Goal: Transaction & Acquisition: Obtain resource

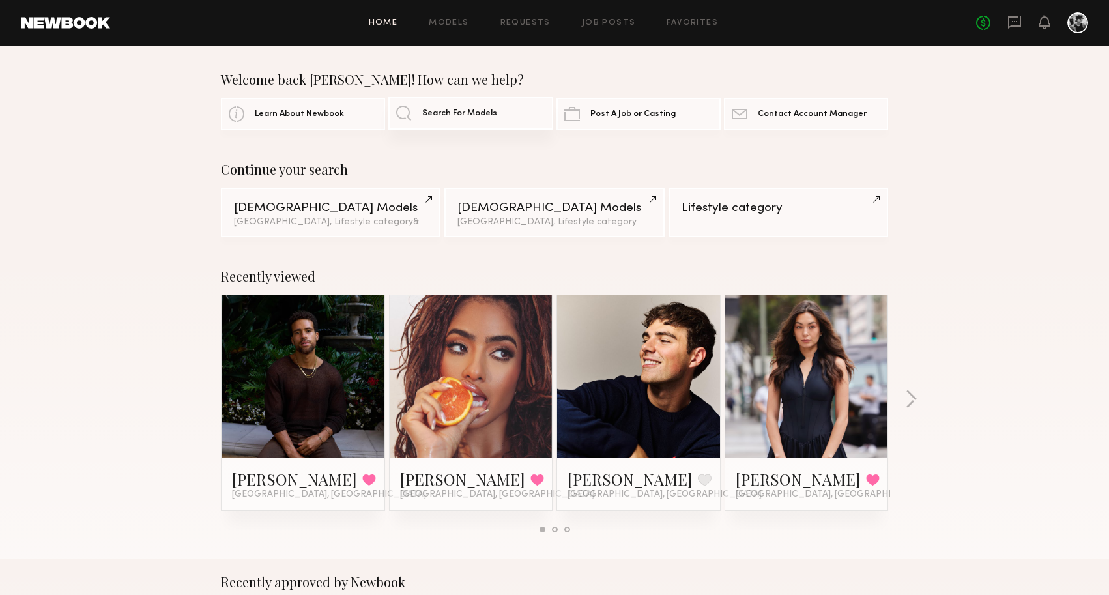
click at [463, 113] on span "Search For Models" at bounding box center [459, 114] width 75 height 8
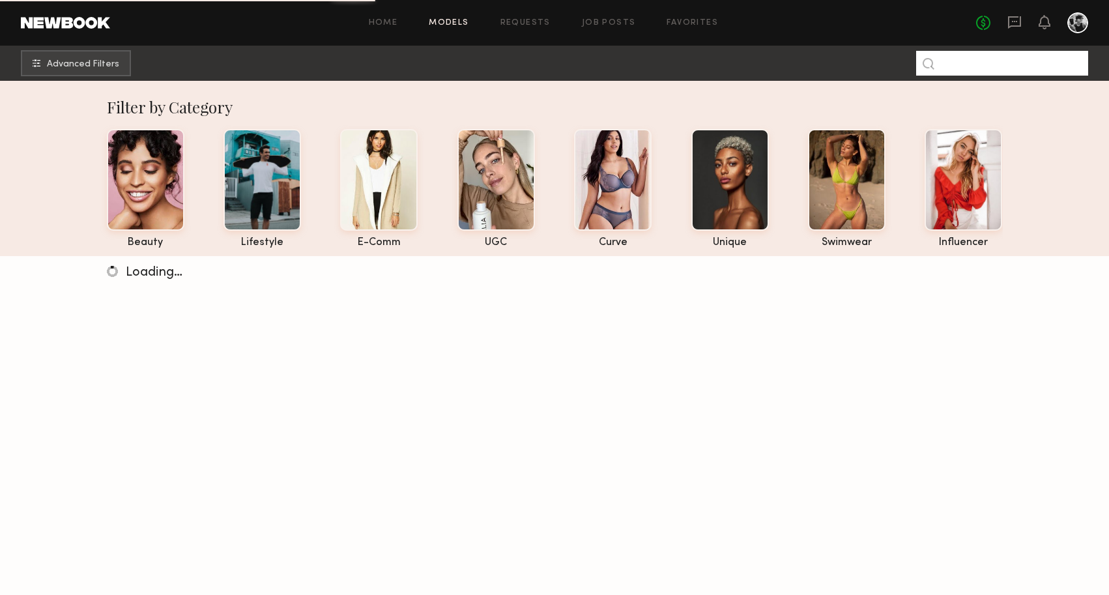
click at [969, 67] on input at bounding box center [1002, 63] width 172 height 25
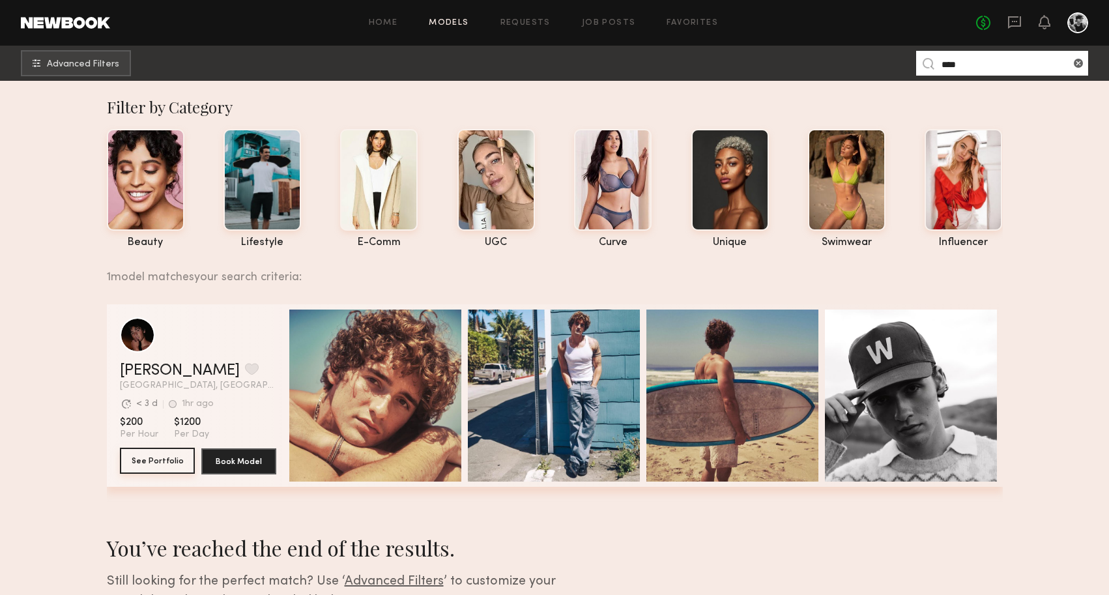
type input "****"
click at [152, 454] on button "See Portfolio" at bounding box center [157, 461] width 75 height 26
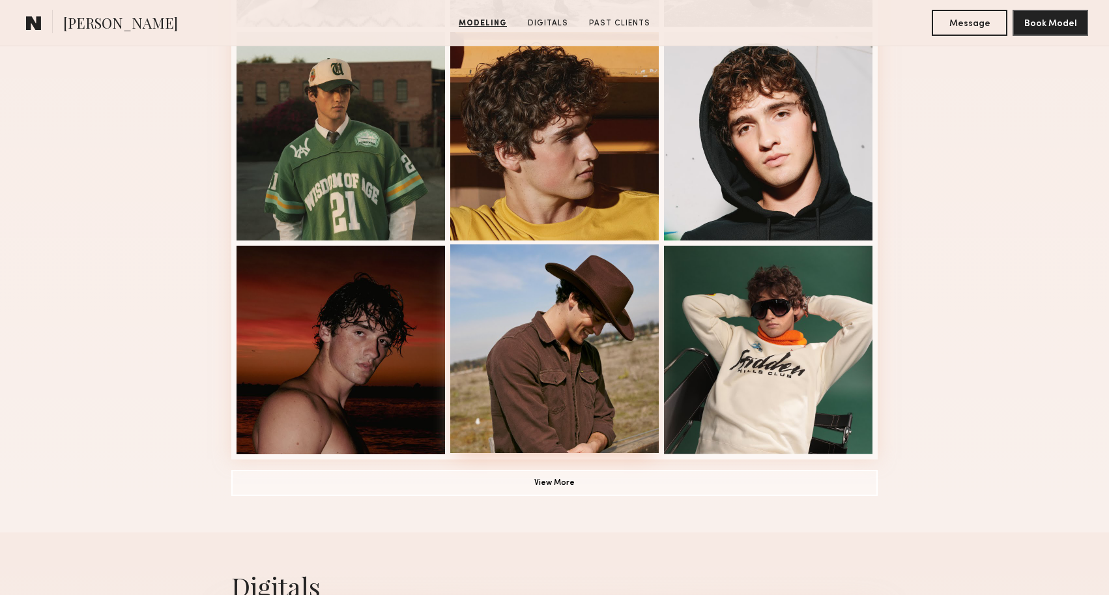
scroll to position [803, 0]
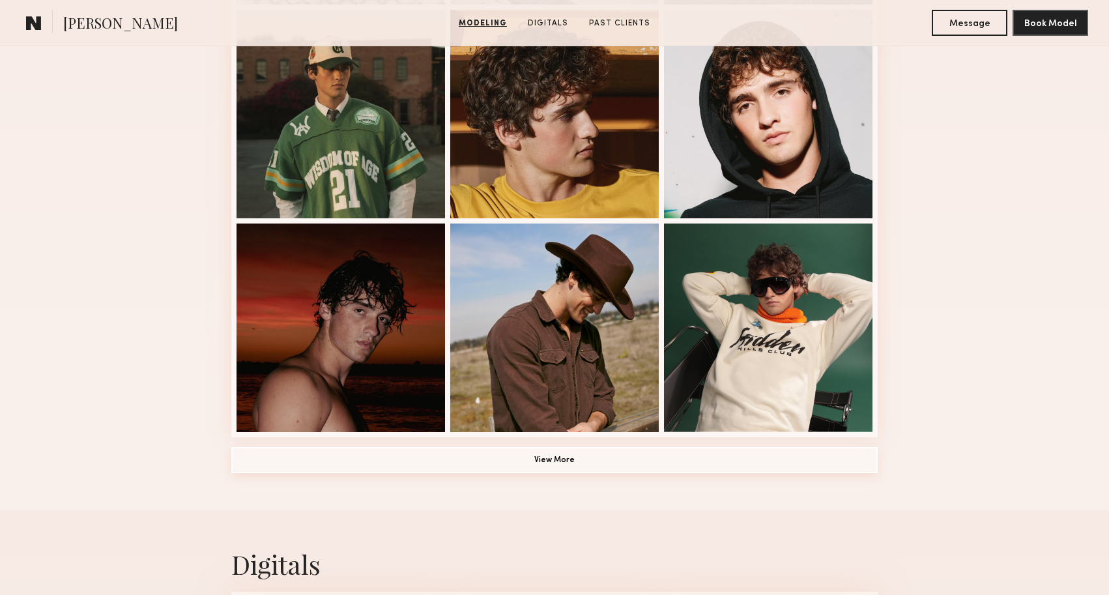
click at [491, 450] on button "View More" at bounding box center [554, 460] width 647 height 26
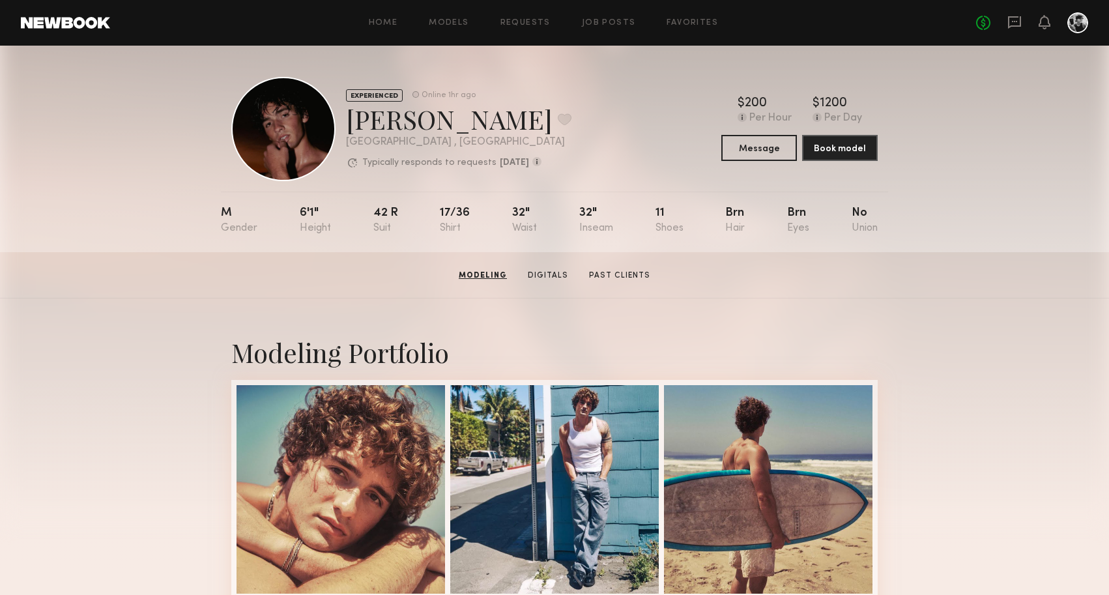
scroll to position [0, 0]
click at [467, 27] on link "Models" at bounding box center [449, 23] width 40 height 8
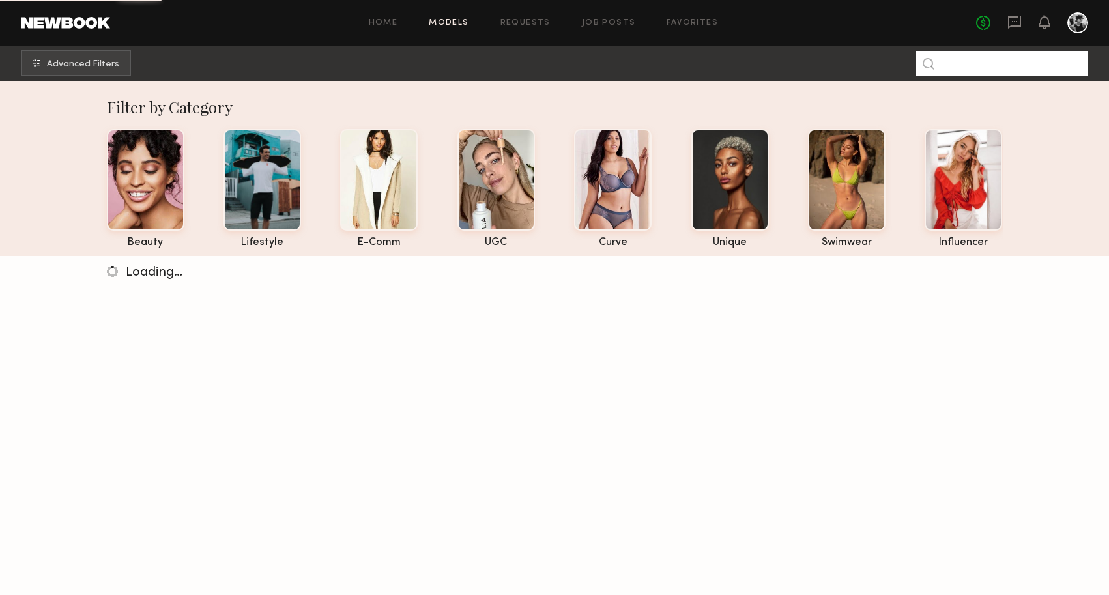
click at [986, 65] on input at bounding box center [1002, 63] width 172 height 25
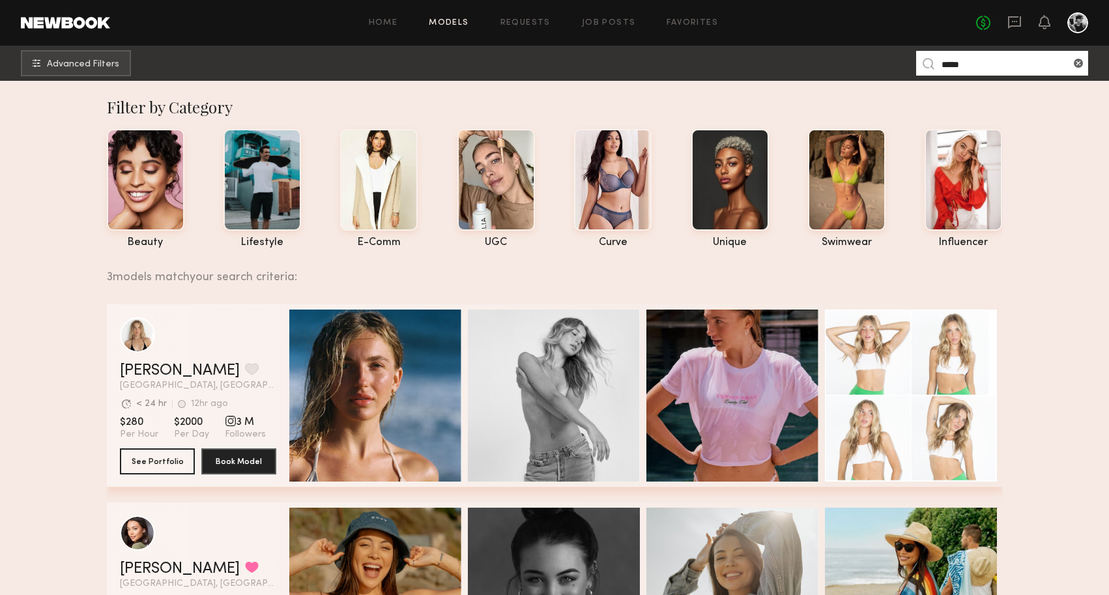
type input "*****"
drag, startPoint x: 935, startPoint y: 87, endPoint x: 154, endPoint y: 459, distance: 864.8
click at [154, 459] on button "See Portfolio" at bounding box center [157, 461] width 75 height 26
click at [978, 69] on input "*****" at bounding box center [1002, 63] width 172 height 25
drag, startPoint x: 978, startPoint y: 69, endPoint x: 1075, endPoint y: 66, distance: 97.2
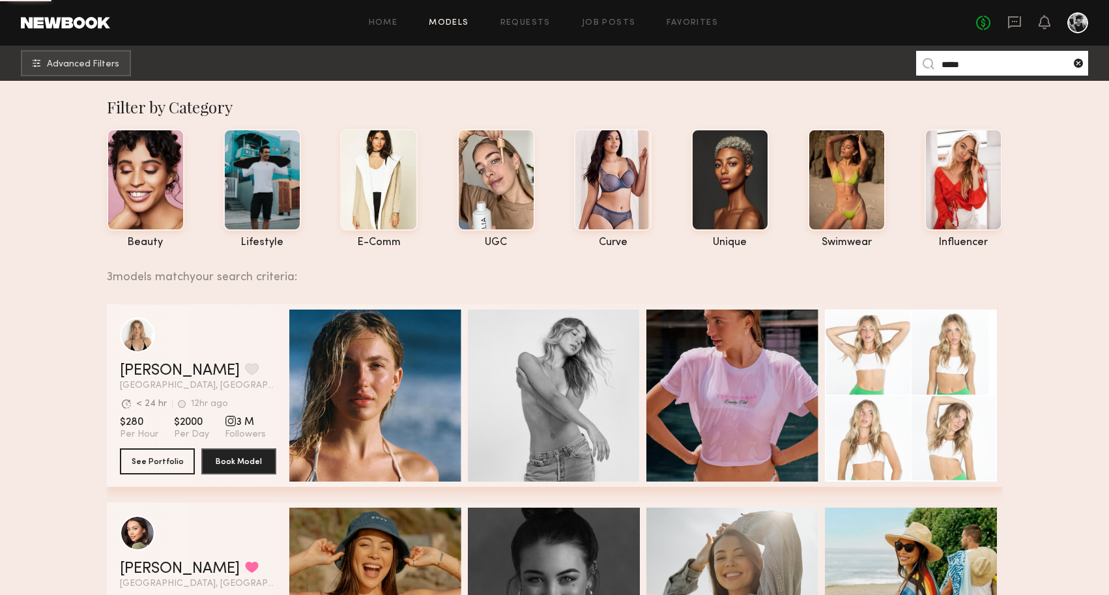
click at [1075, 66] on common-icon at bounding box center [1078, 63] width 13 height 13
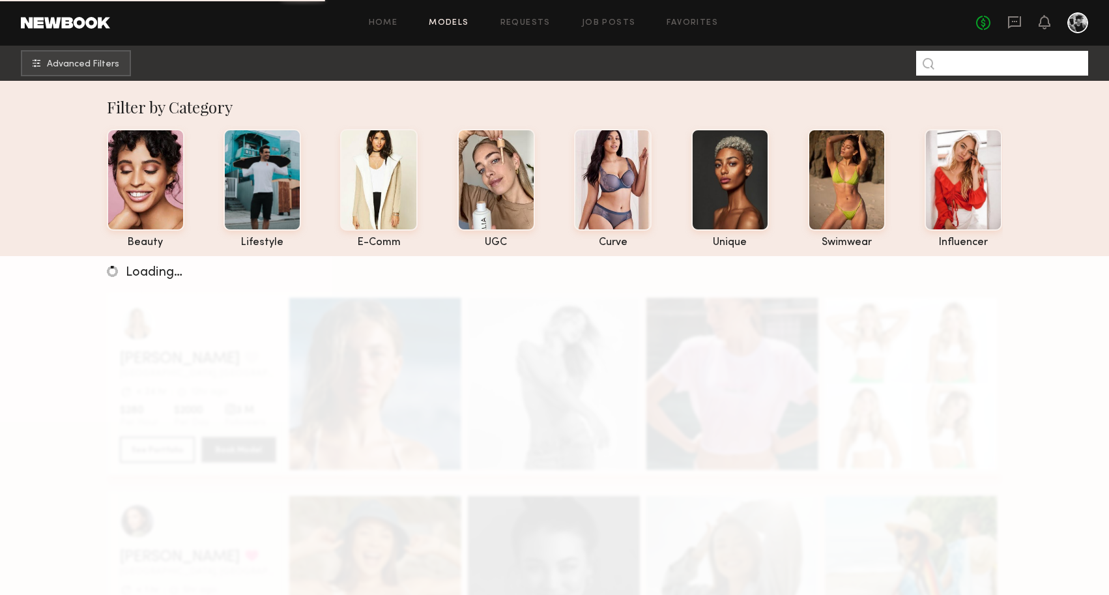
click at [1016, 65] on input at bounding box center [1002, 63] width 172 height 25
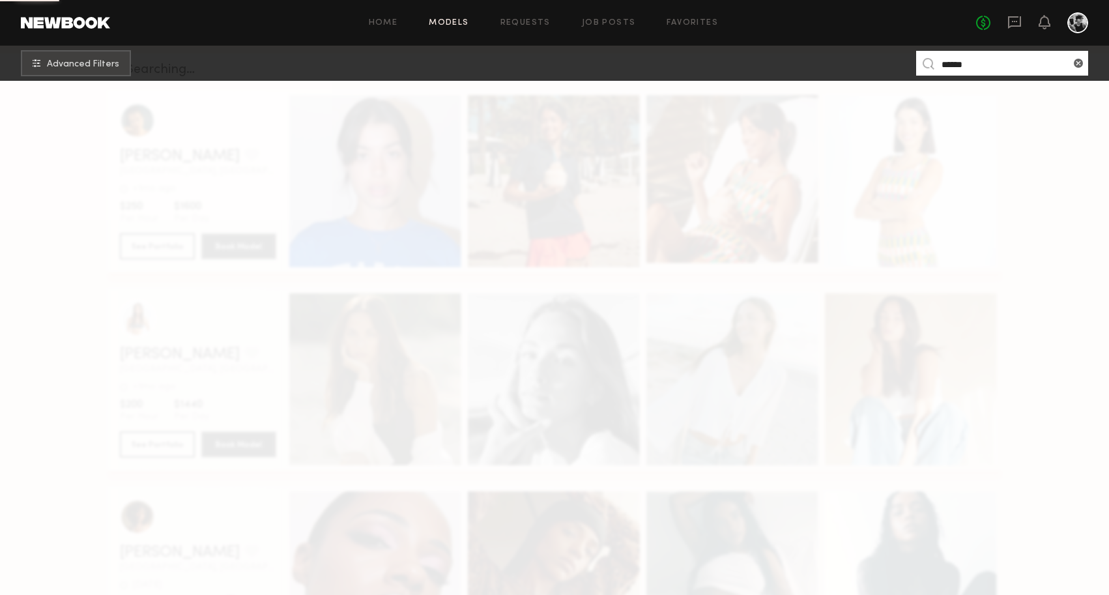
scroll to position [220, 0]
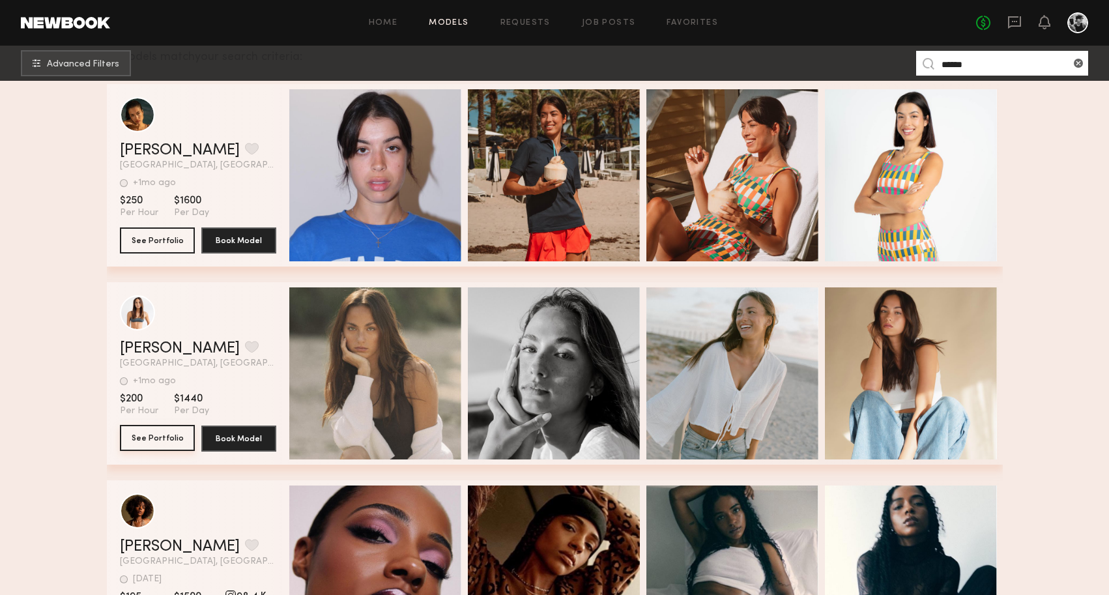
type input "******"
click at [160, 437] on button "See Portfolio" at bounding box center [157, 438] width 75 height 26
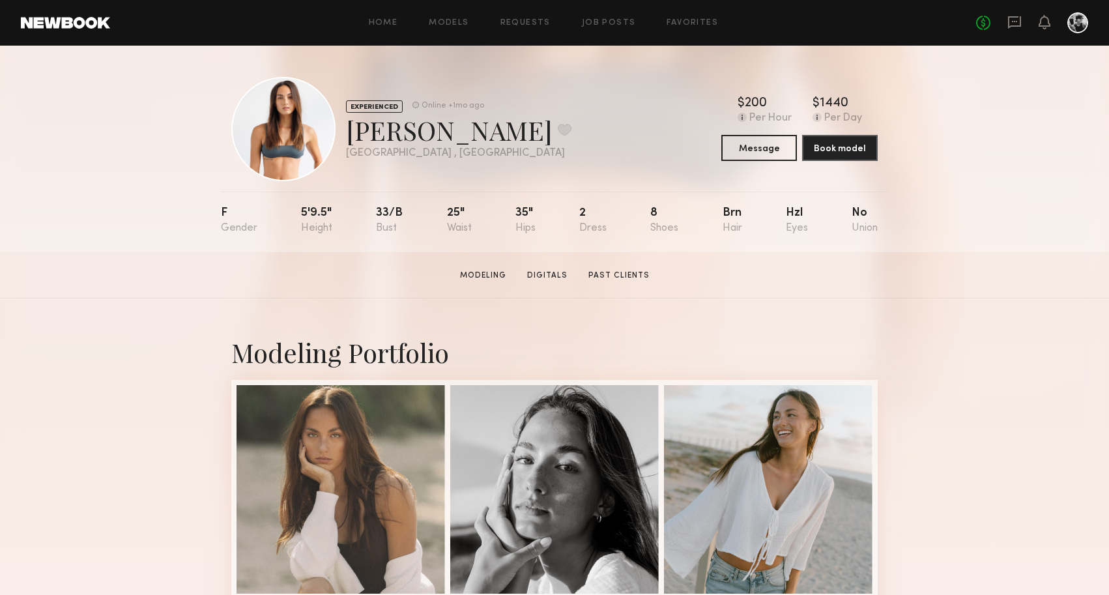
click at [65, 23] on link at bounding box center [65, 23] width 89 height 12
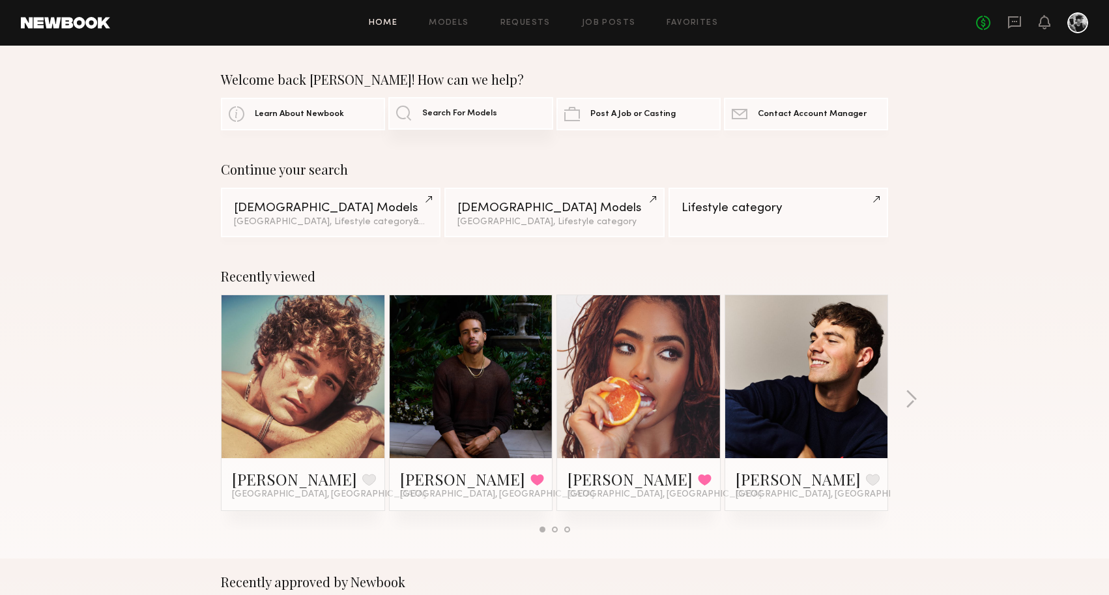
click at [461, 117] on span "Search For Models" at bounding box center [459, 114] width 75 height 8
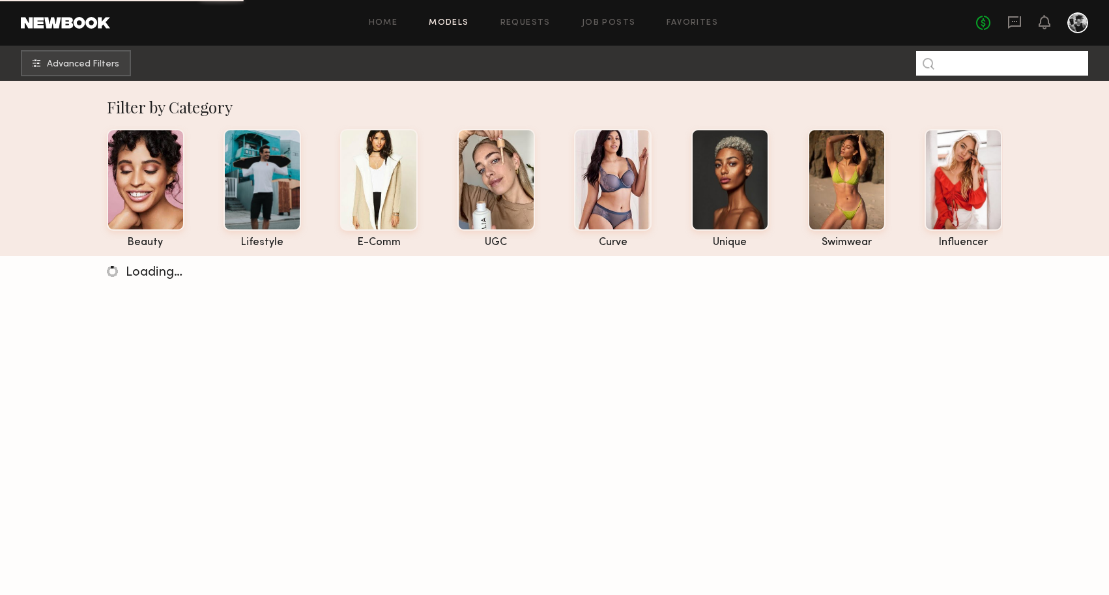
click at [988, 62] on input at bounding box center [1002, 63] width 172 height 25
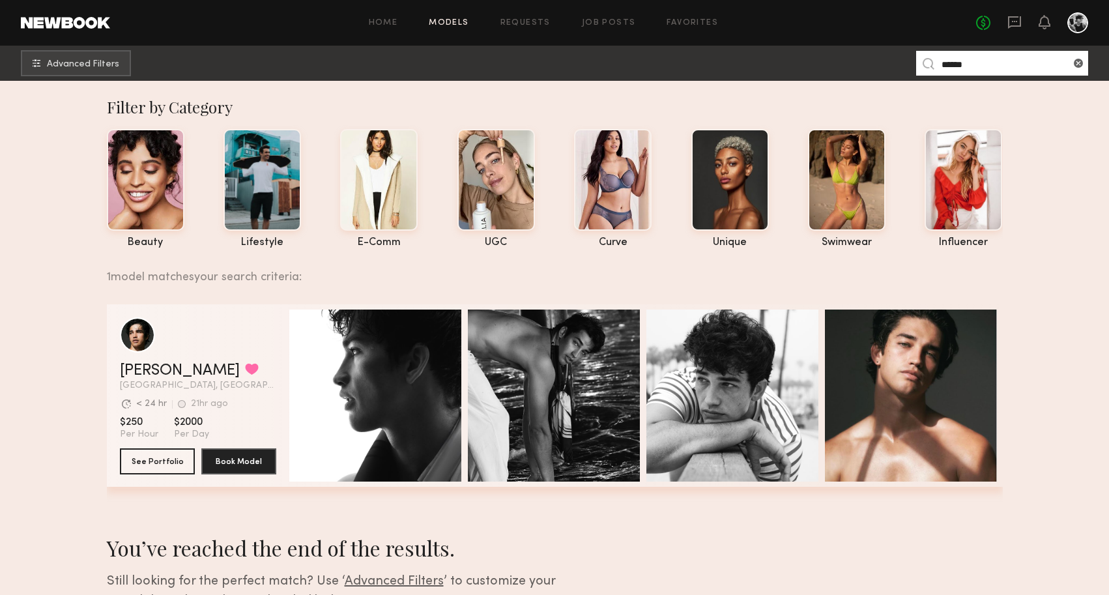
type input "******"
drag, startPoint x: 935, startPoint y: 93, endPoint x: 157, endPoint y: 454, distance: 857.1
click at [157, 454] on button "See Portfolio" at bounding box center [157, 461] width 75 height 26
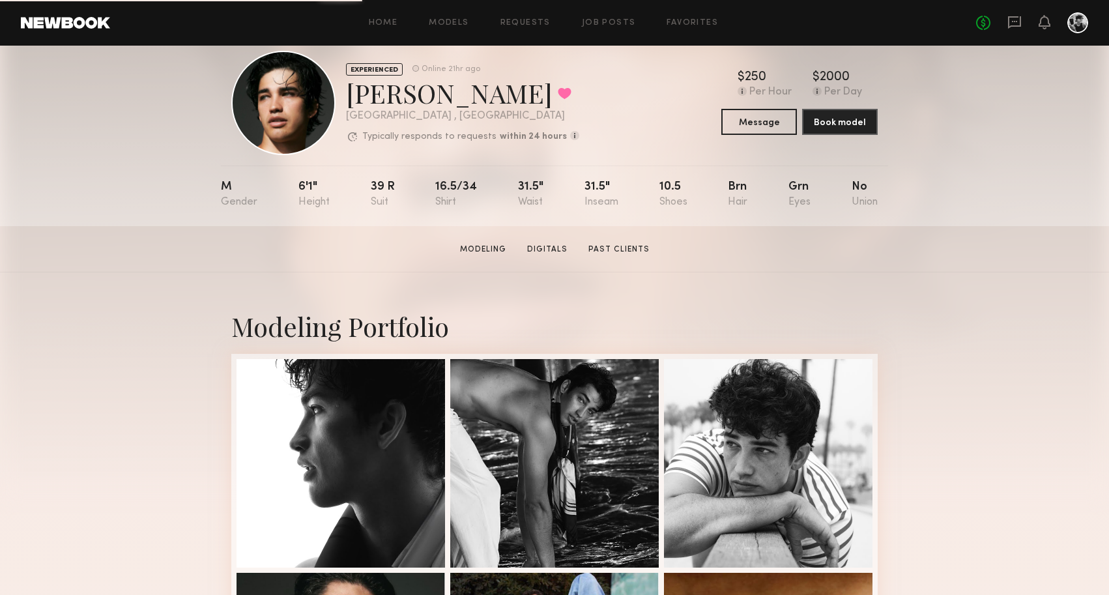
scroll to position [27, 0]
